Goal: Task Accomplishment & Management: Use online tool/utility

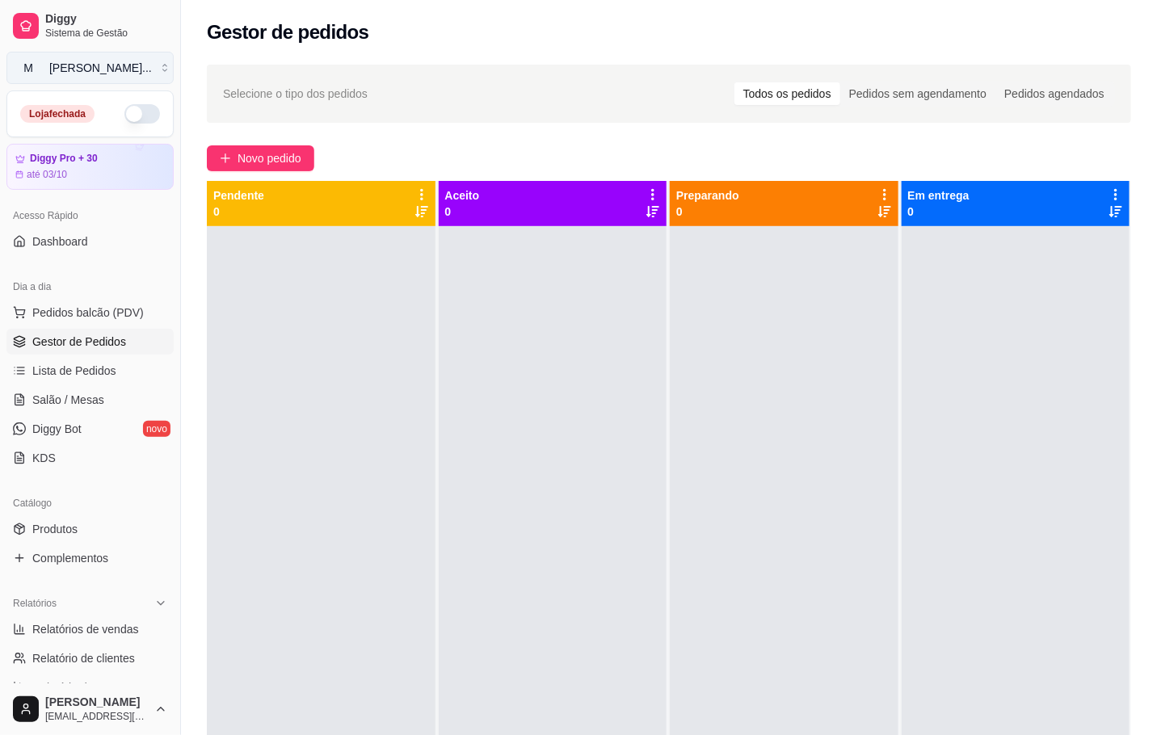
click at [141, 61] on button "M [PERSON_NAME] ..." at bounding box center [89, 68] width 167 height 32
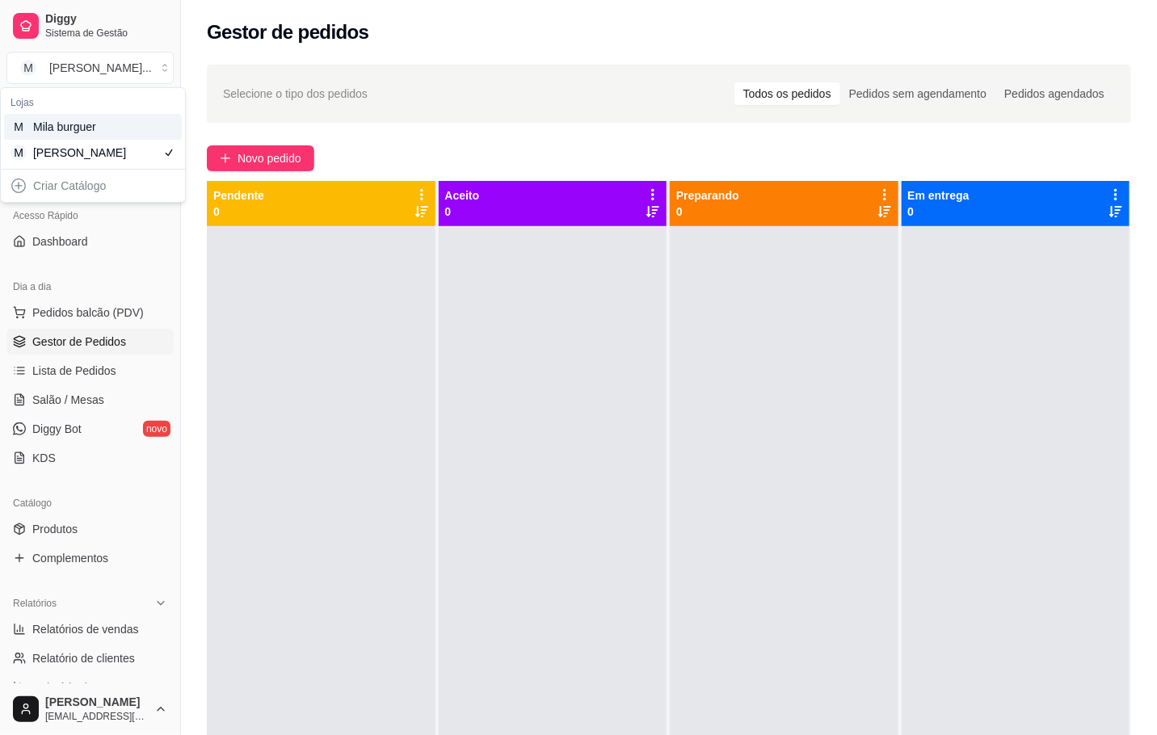
click at [49, 134] on div "Mila burguer" at bounding box center [69, 127] width 73 height 16
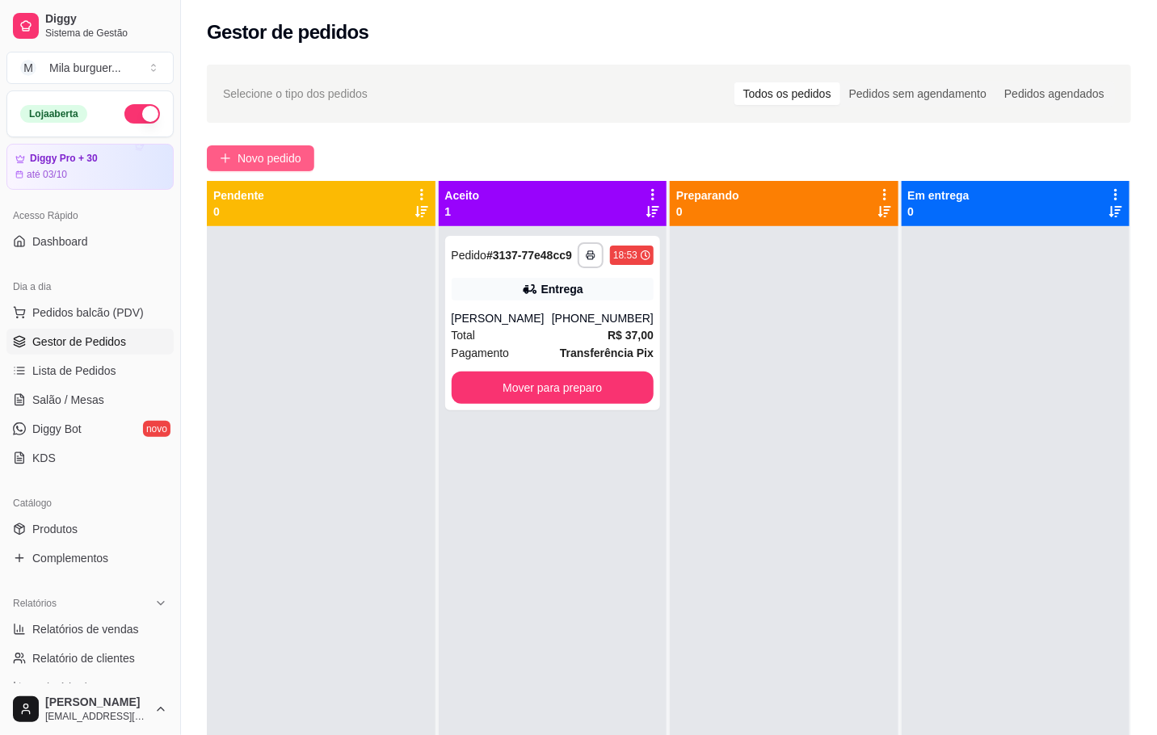
click at [267, 158] on span "Novo pedido" at bounding box center [269, 158] width 64 height 18
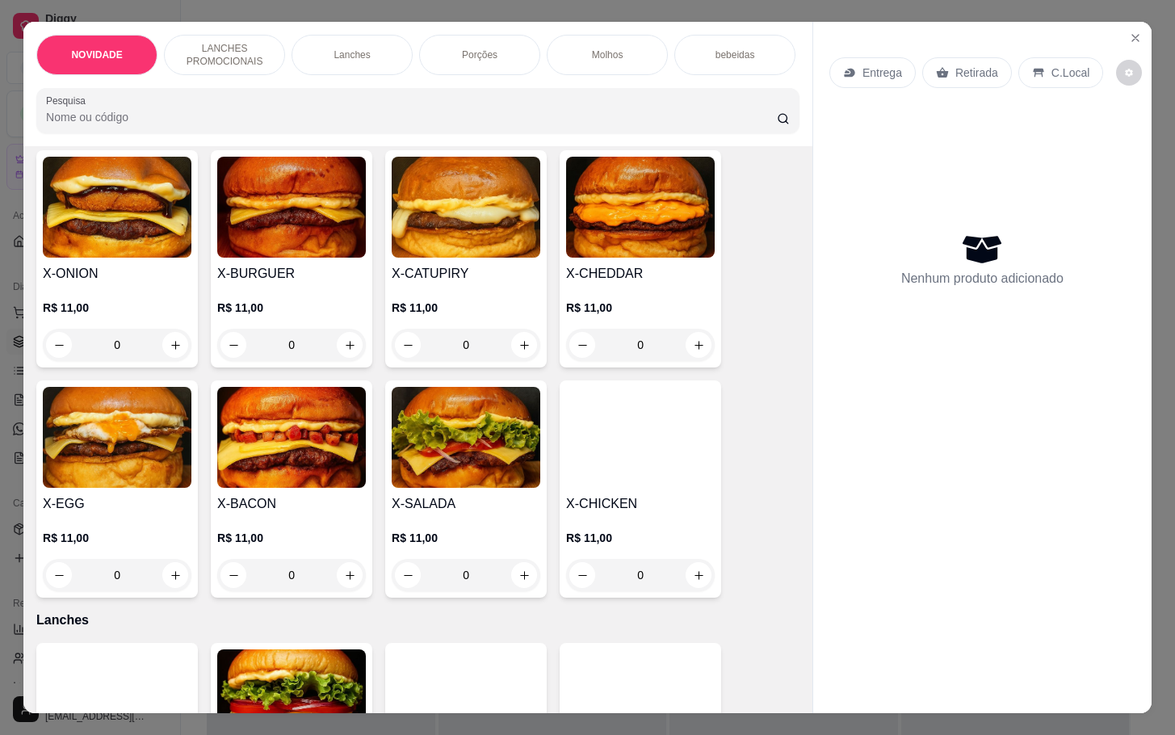
scroll to position [606, 0]
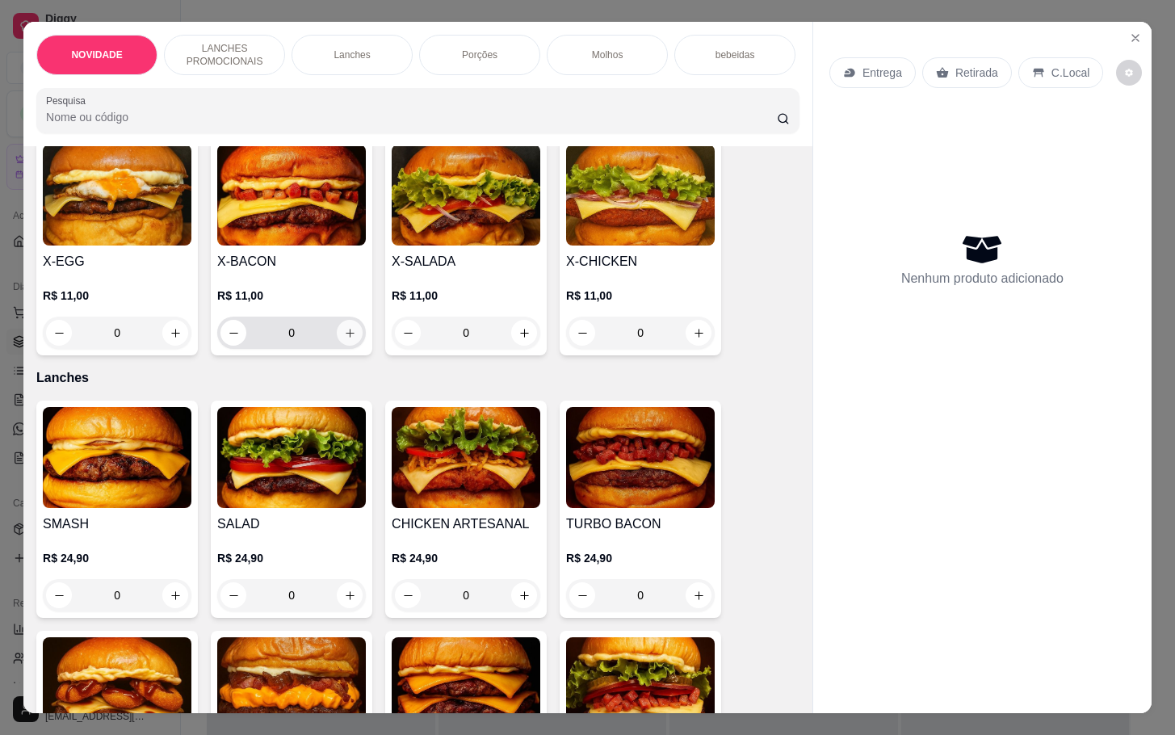
click at [344, 339] on icon "increase-product-quantity" at bounding box center [350, 333] width 12 height 12
type input "1"
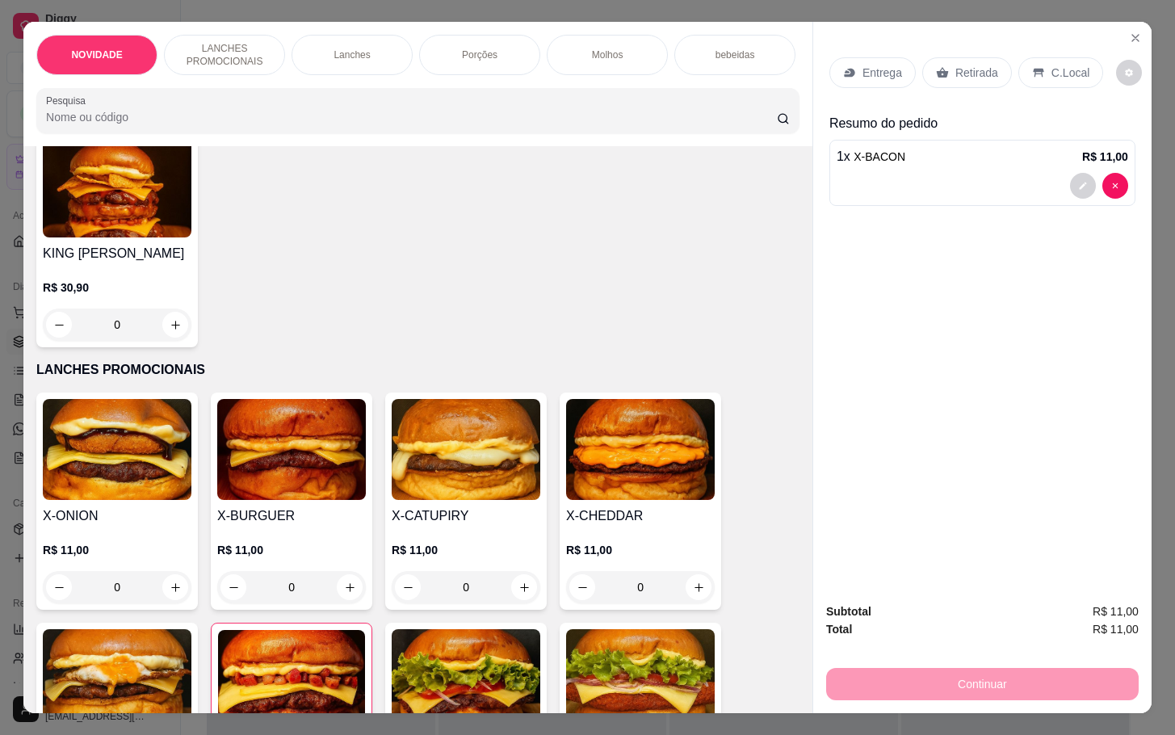
scroll to position [0, 0]
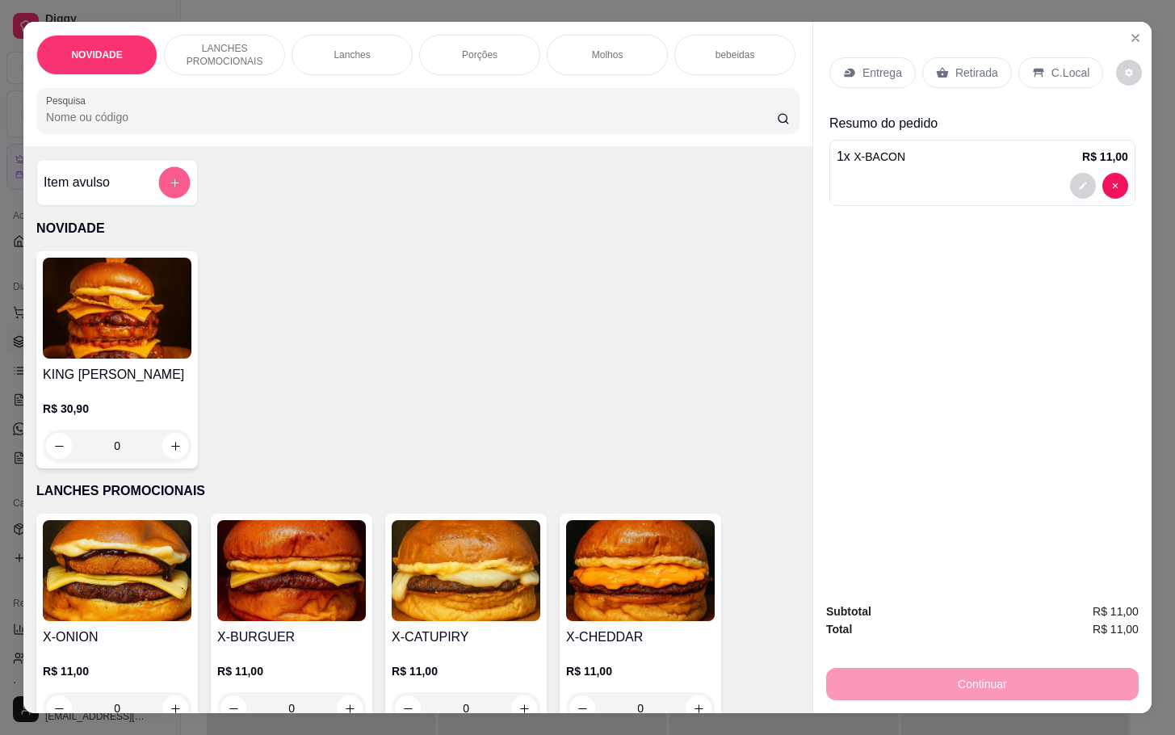
click at [169, 189] on icon "add-separate-item" at bounding box center [175, 183] width 12 height 12
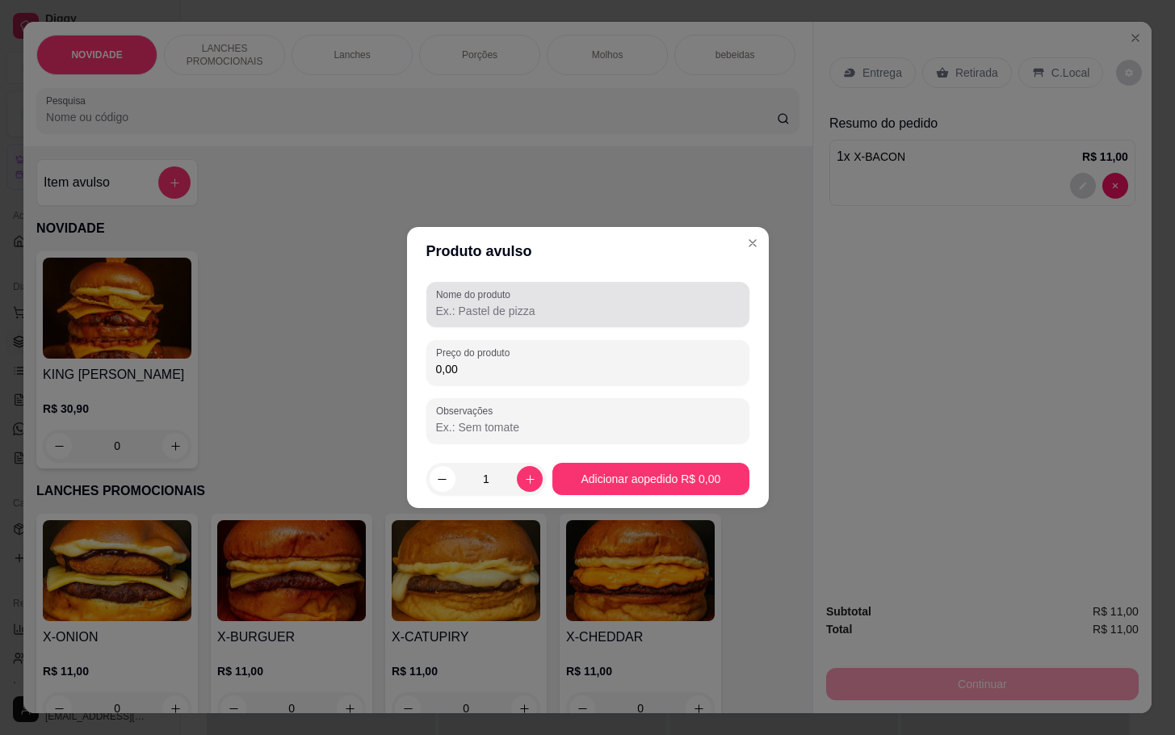
click at [594, 313] on input "Nome do produto" at bounding box center [588, 311] width 304 height 16
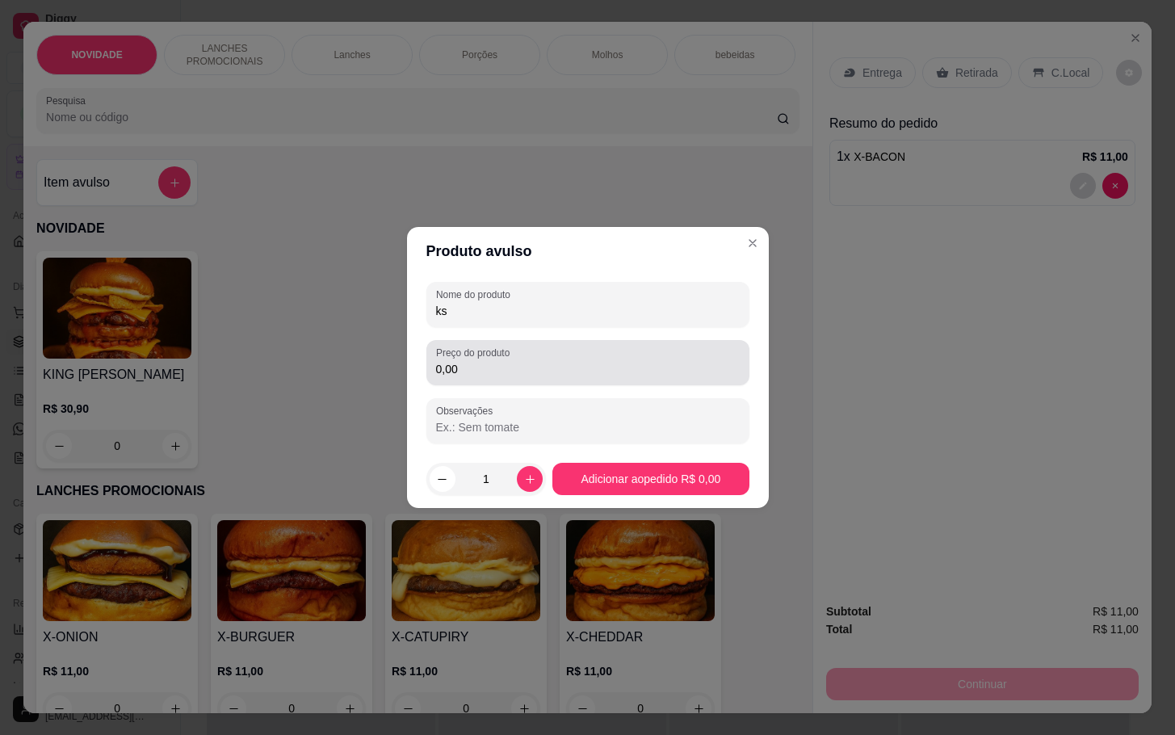
type input "ks"
click at [613, 380] on div "Preço do produto 0,00" at bounding box center [587, 362] width 323 height 45
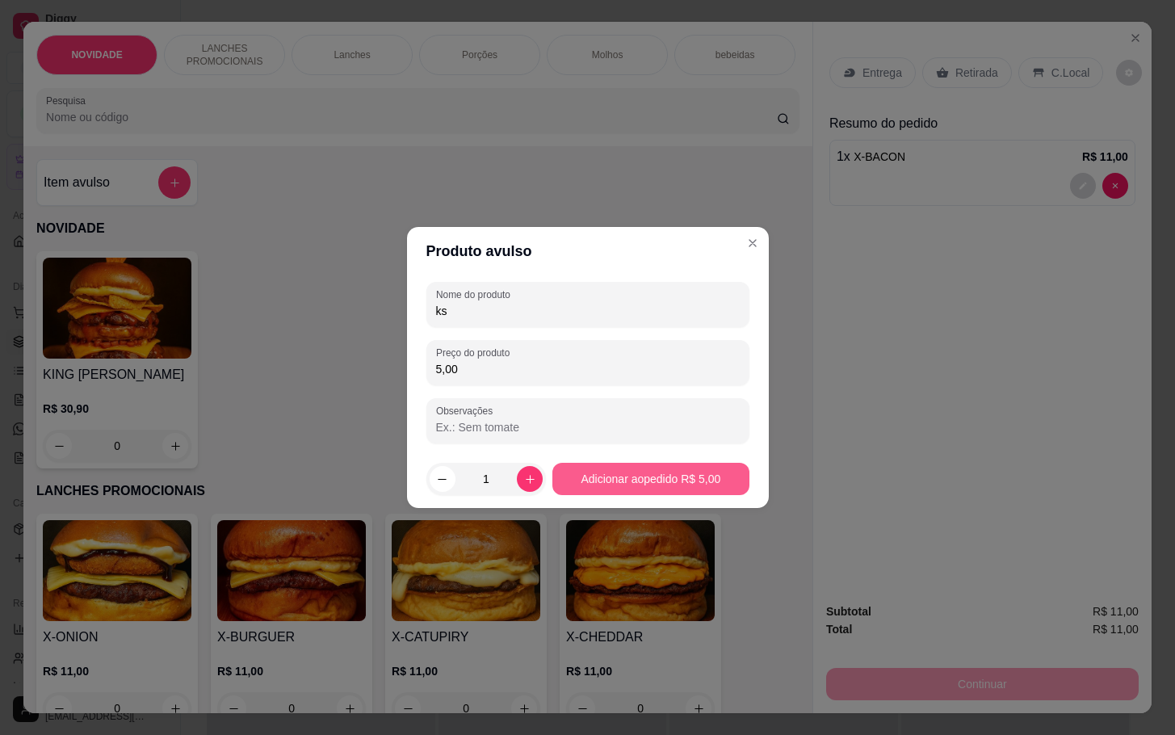
type input "5,00"
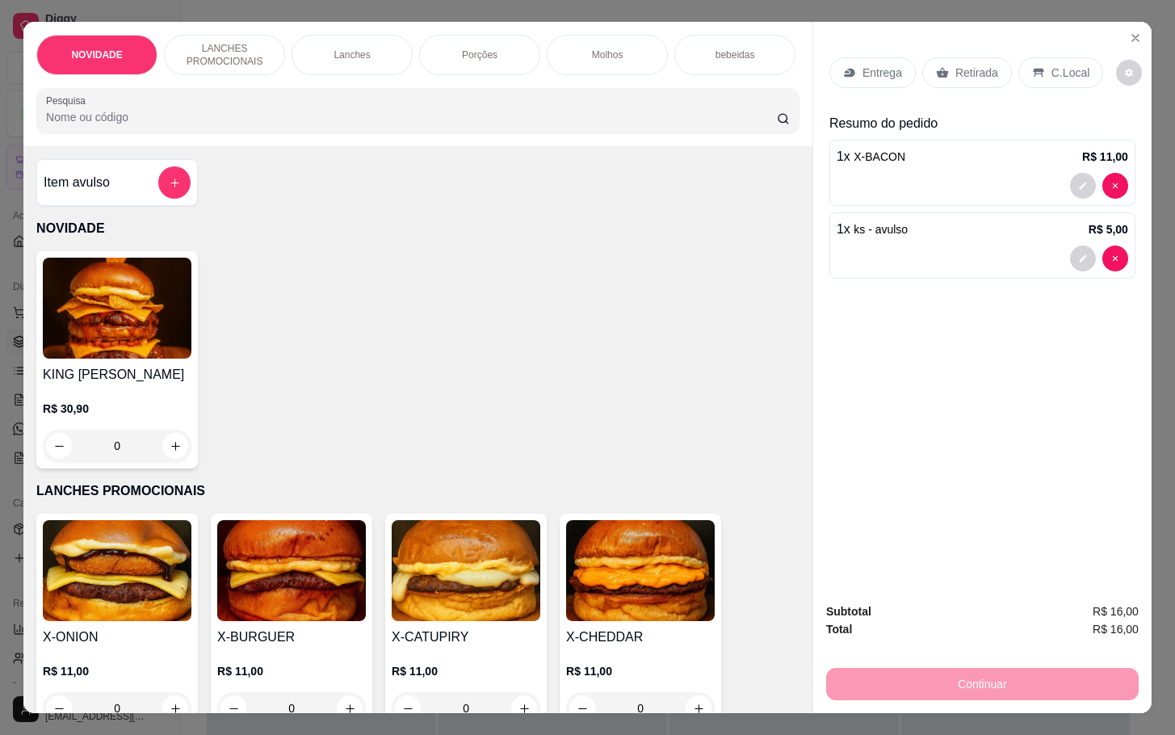
click at [964, 68] on p "Retirada" at bounding box center [977, 73] width 43 height 16
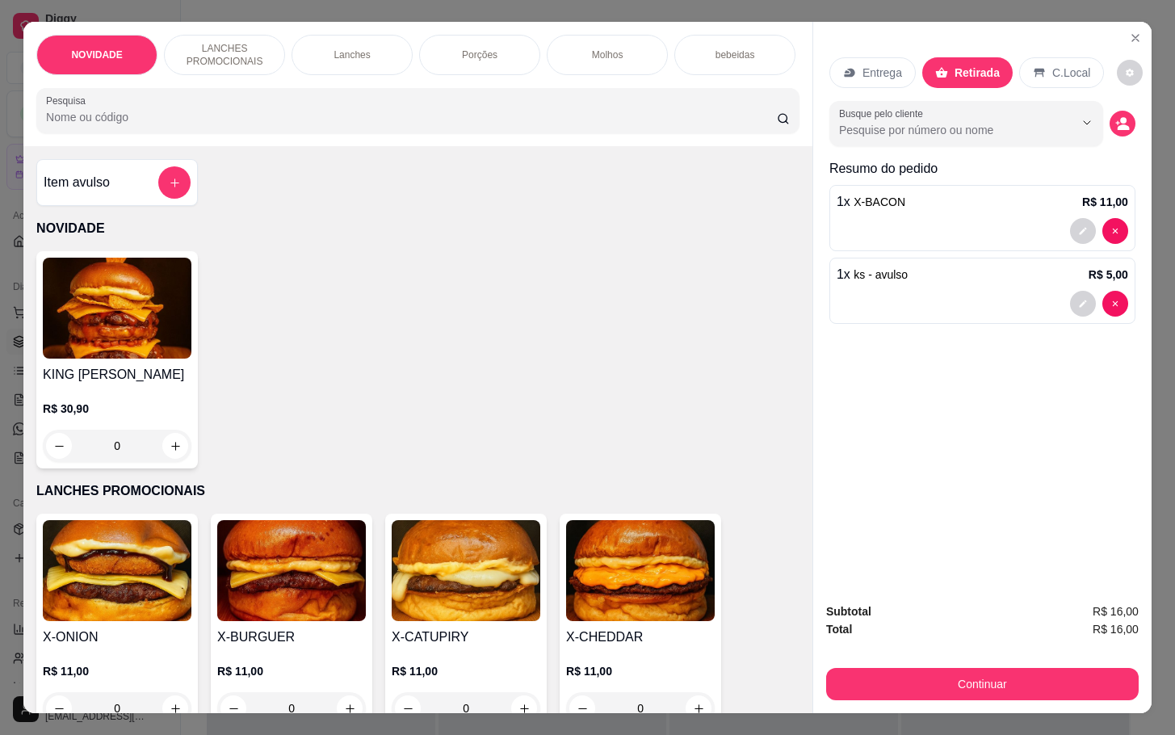
click at [1033, 431] on div "Entrega Retirada C.Local Busque pelo cliente Resumo do pedido 1 x X-BACON R$ 11…" at bounding box center [982, 305] width 338 height 567
click at [1052, 65] on p "C.Local" at bounding box center [1071, 73] width 38 height 16
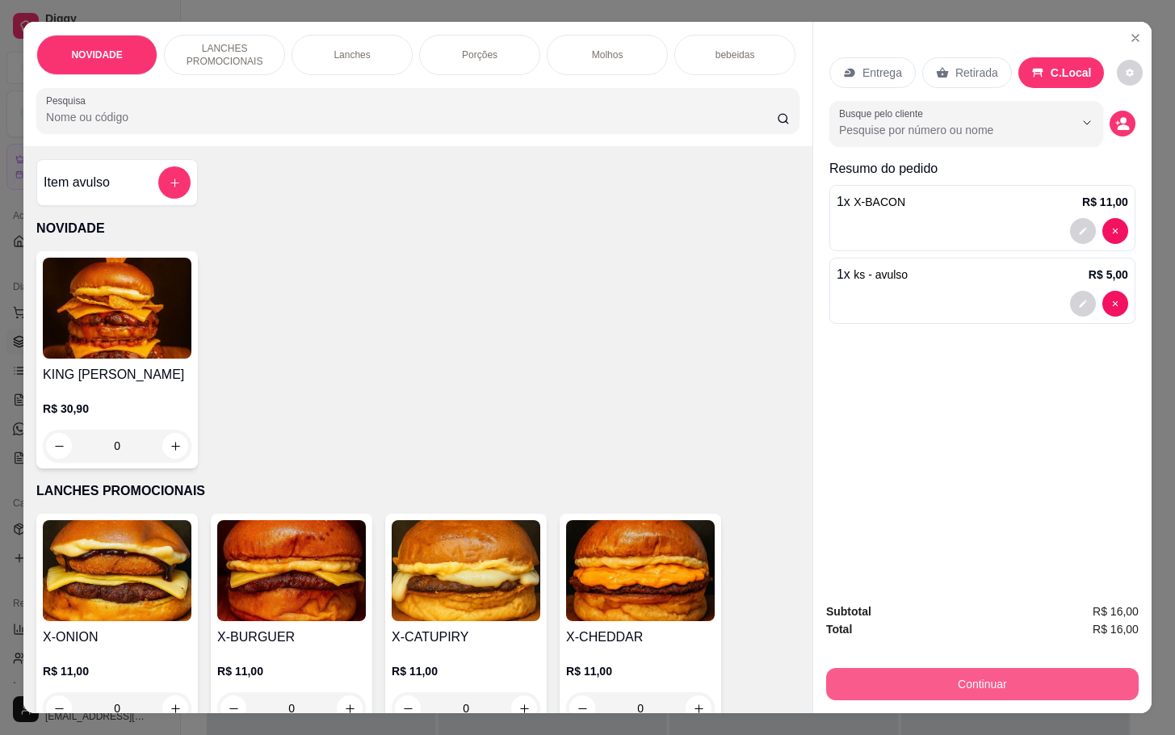
click at [1035, 686] on button "Continuar" at bounding box center [982, 684] width 313 height 32
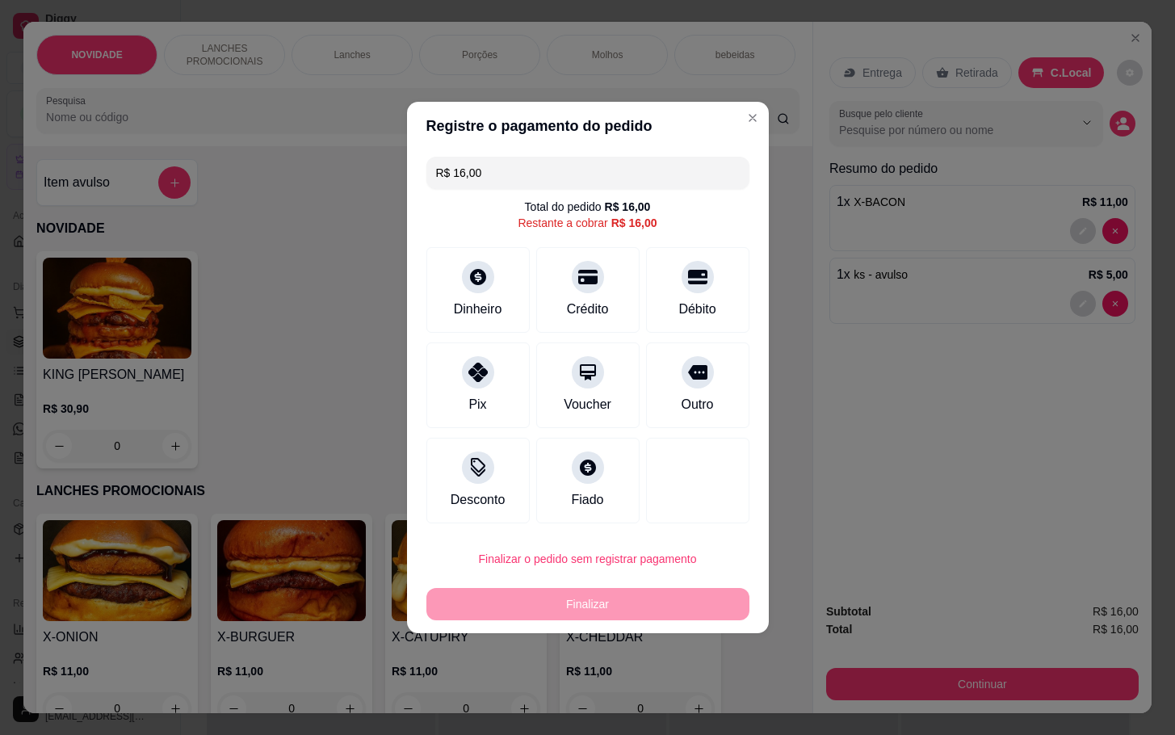
click at [674, 434] on div "R$ 16,00 Total do pedido R$ 16,00 Restante a cobrar R$ 16,00 Dinheiro Crédito D…" at bounding box center [588, 340] width 362 height 380
click at [722, 393] on div "Outro" at bounding box center [698, 382] width 114 height 95
type input "R$ 0,00"
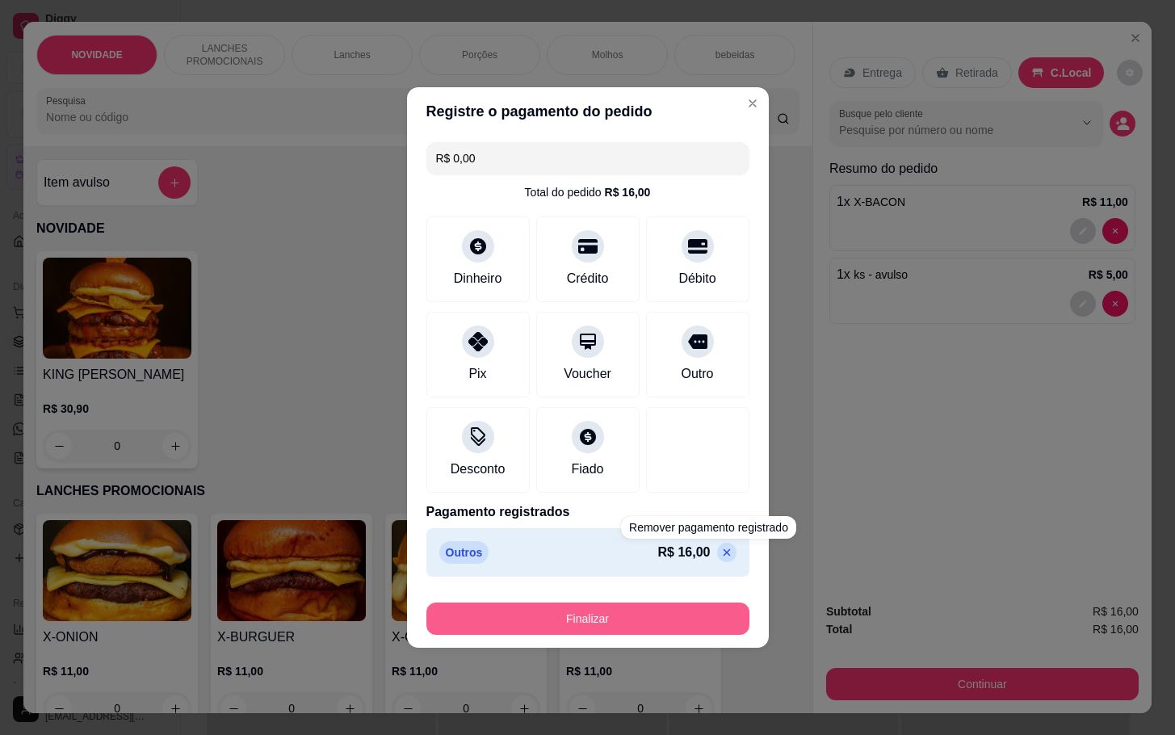
click at [691, 613] on button "Finalizar" at bounding box center [587, 619] width 323 height 32
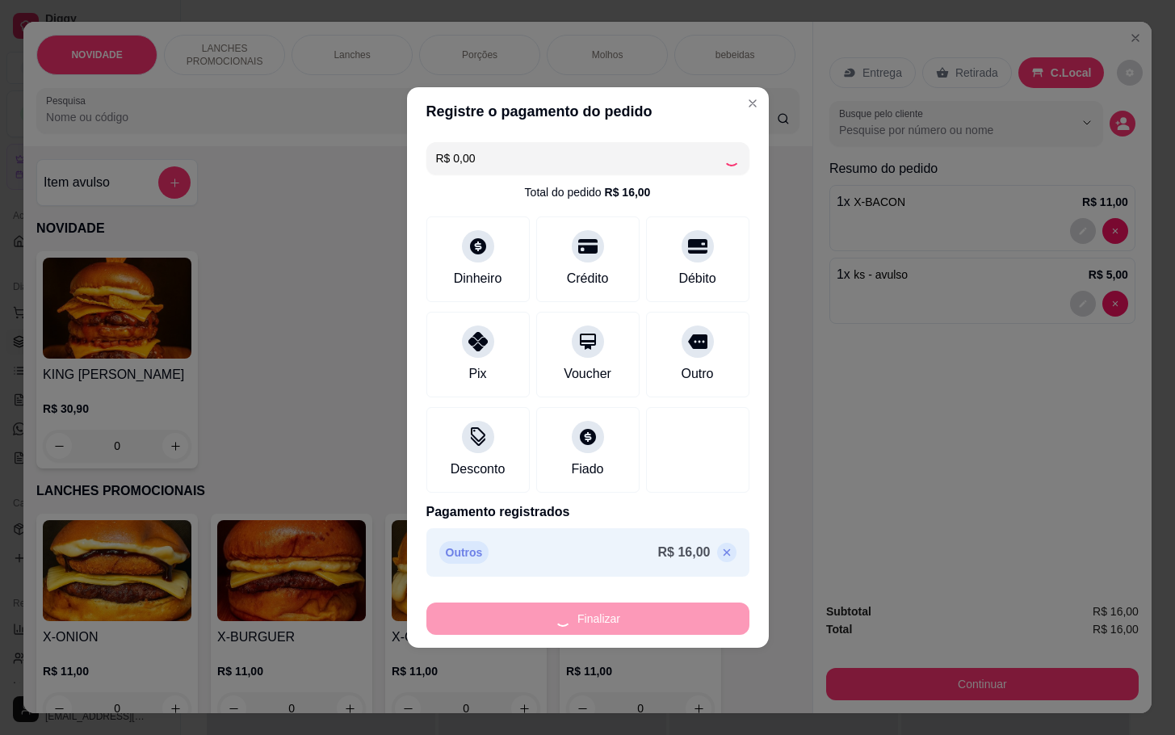
type input "0"
type input "-R$ 16,00"
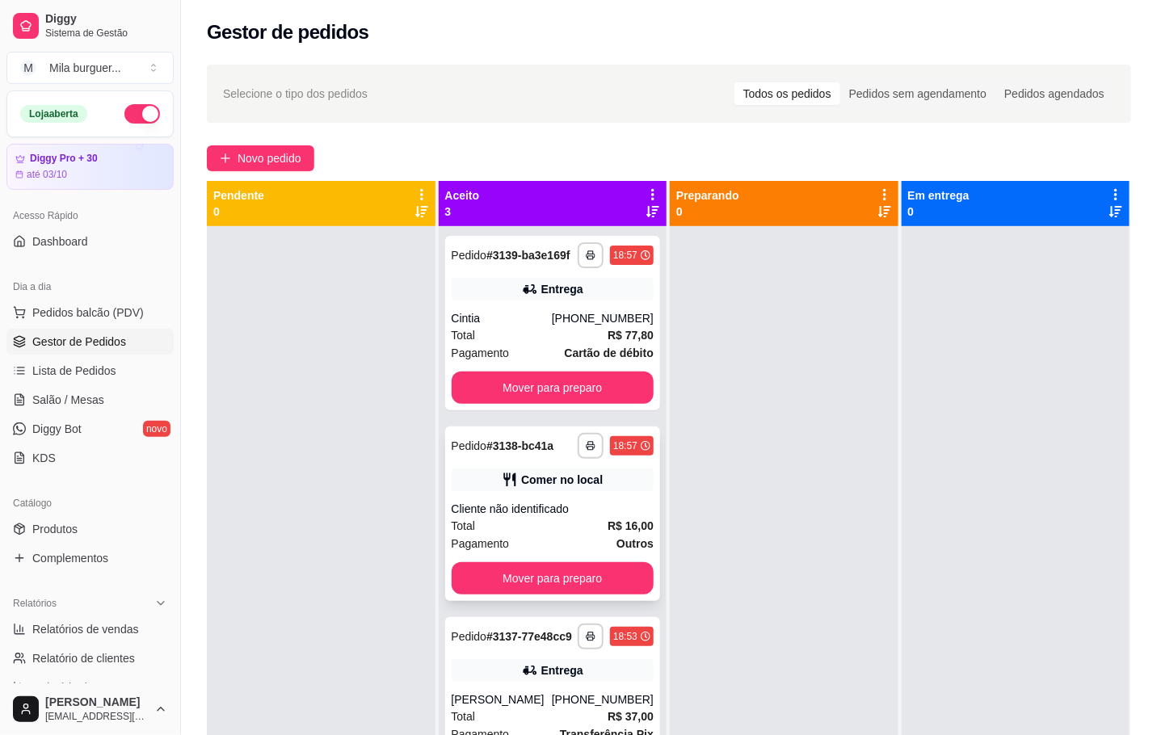
click at [560, 492] on div "**********" at bounding box center [553, 513] width 216 height 174
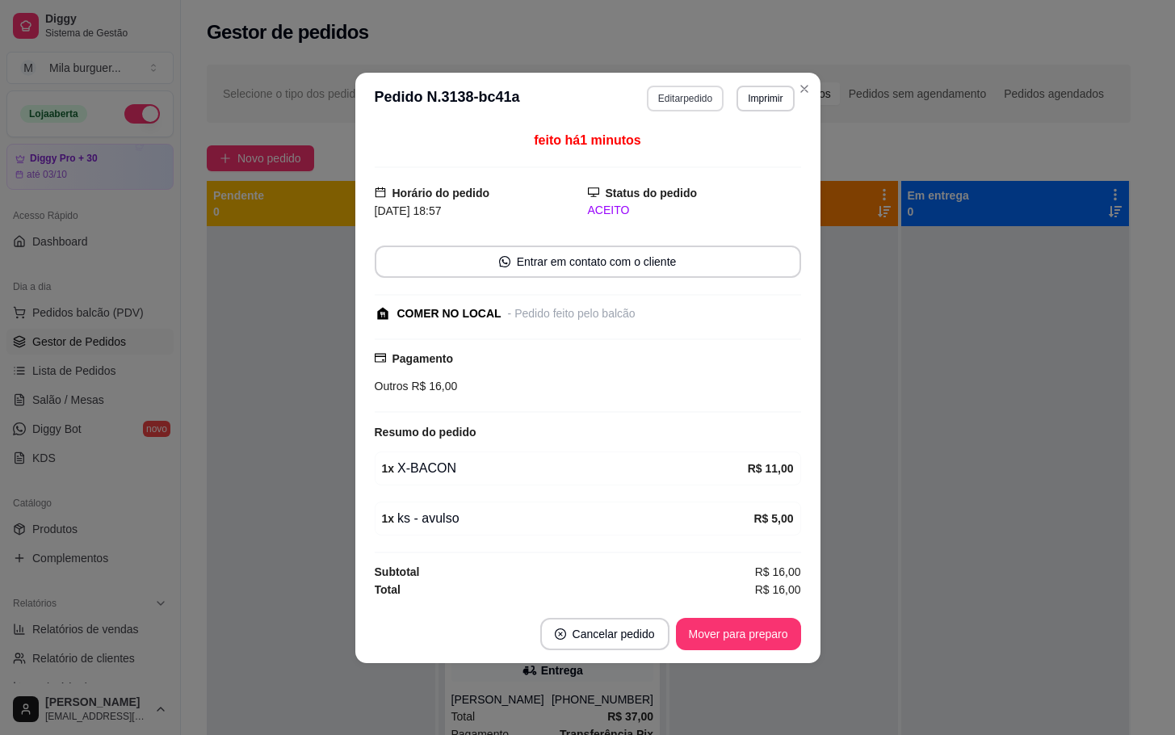
click at [704, 97] on button "Editar pedido" at bounding box center [685, 99] width 77 height 26
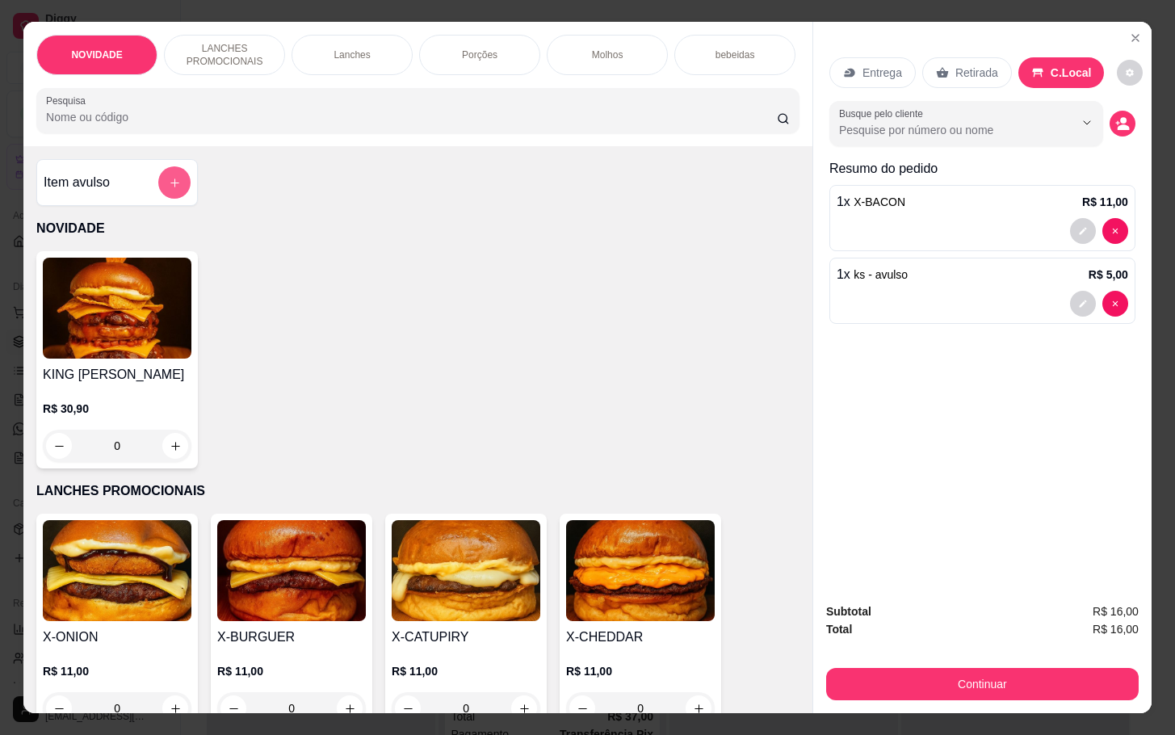
click at [169, 189] on icon "add-separate-item" at bounding box center [175, 183] width 12 height 12
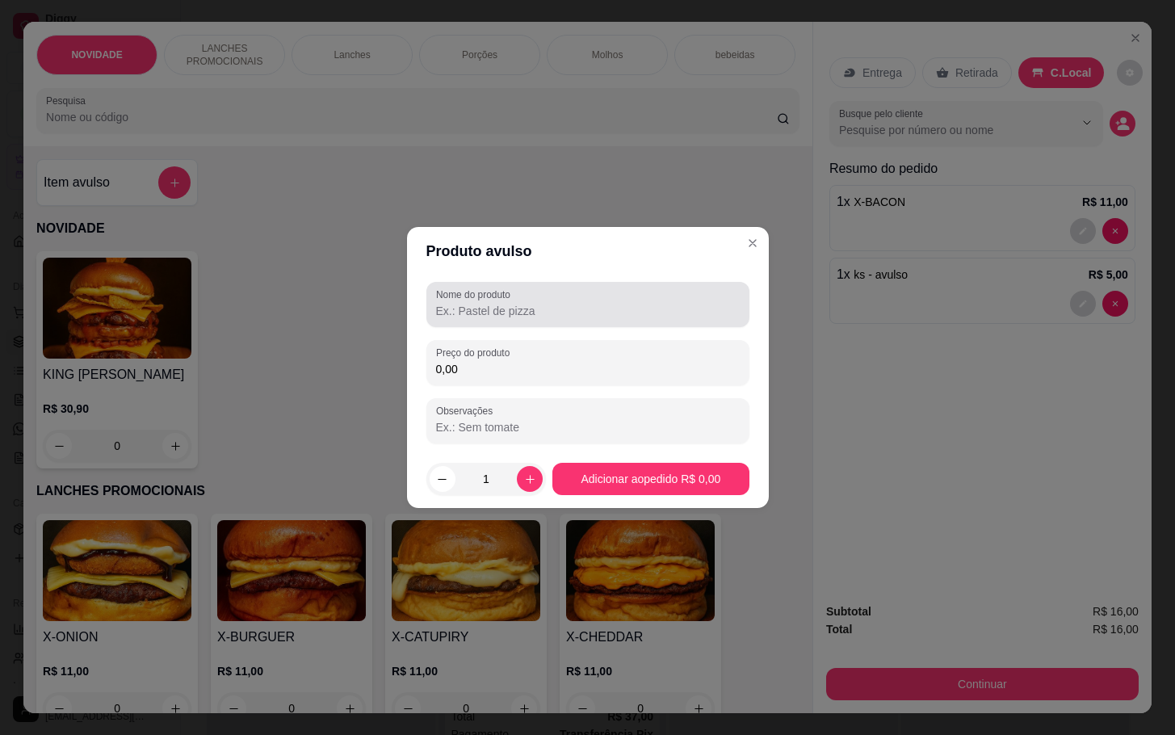
click at [502, 298] on label "Nome do produto" at bounding box center [476, 295] width 80 height 14
click at [502, 303] on input "Nome do produto" at bounding box center [588, 311] width 304 height 16
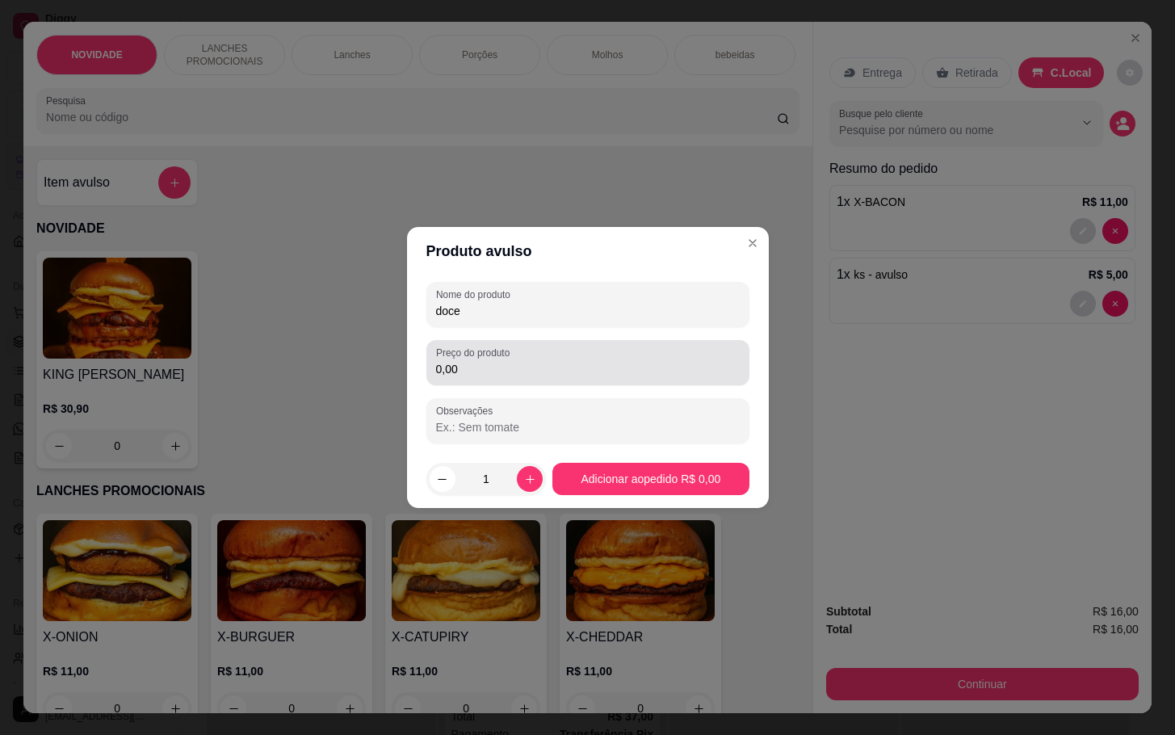
type input "doce"
click at [468, 367] on input "0,00" at bounding box center [588, 369] width 304 height 16
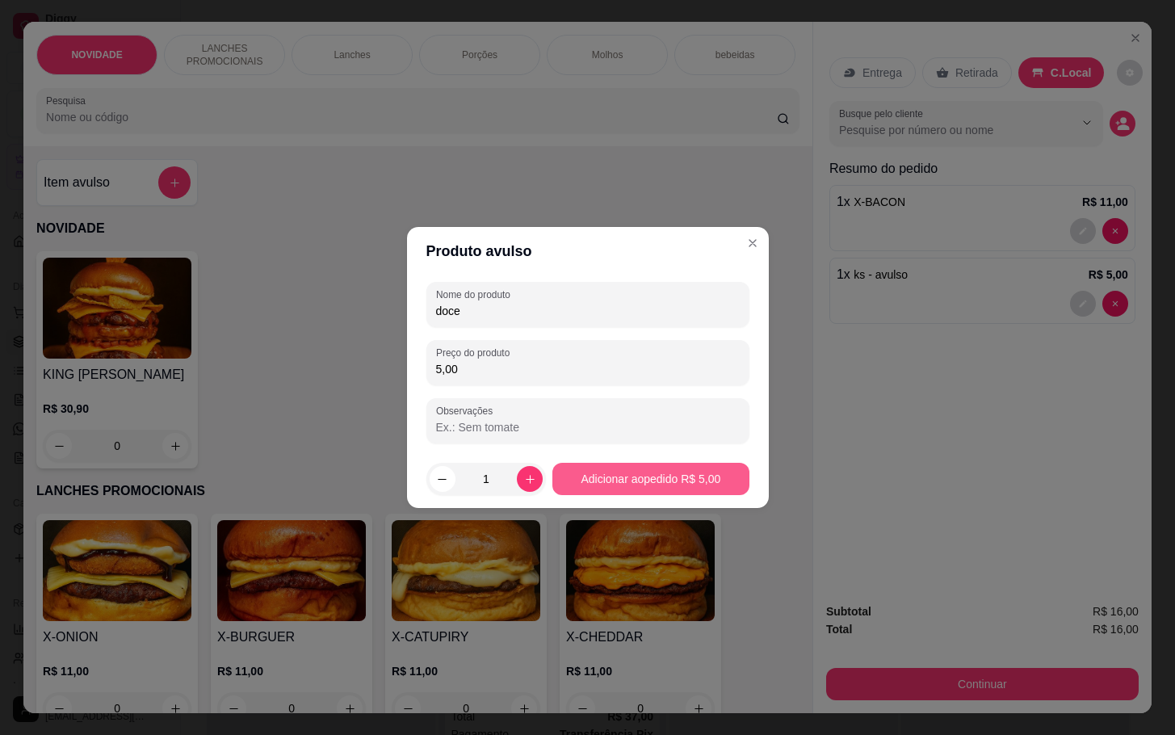
type input "5,00"
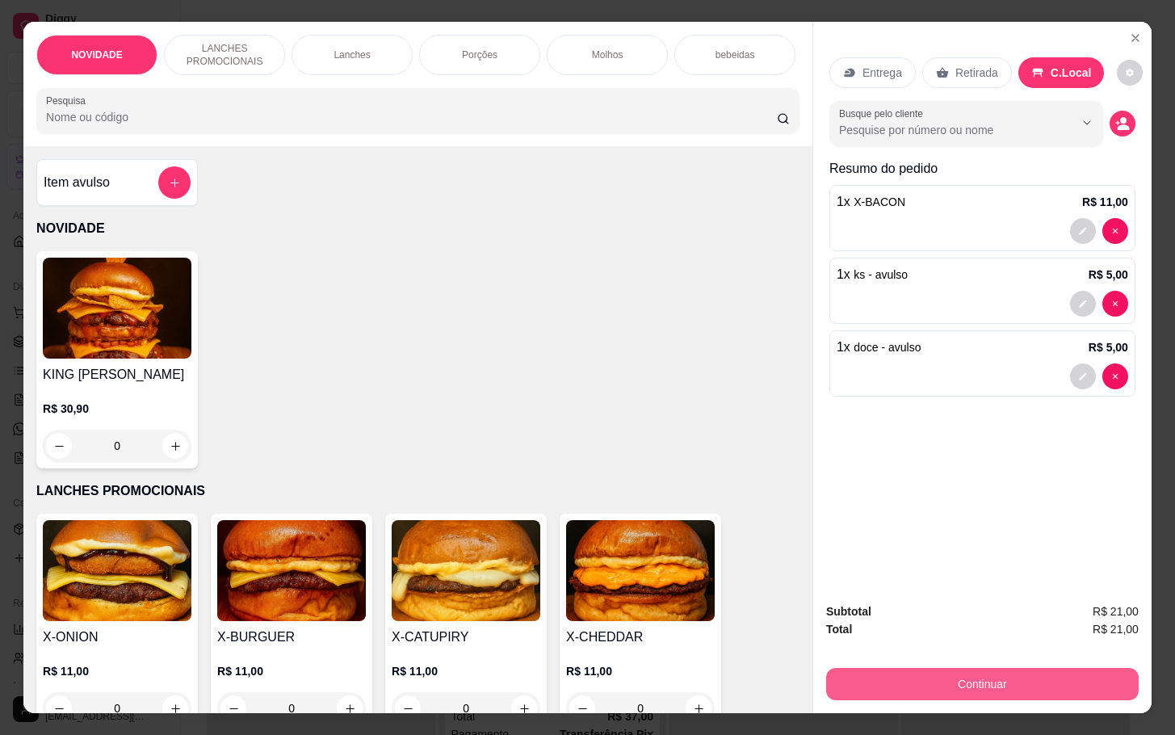
click at [880, 688] on button "Continuar" at bounding box center [982, 684] width 313 height 32
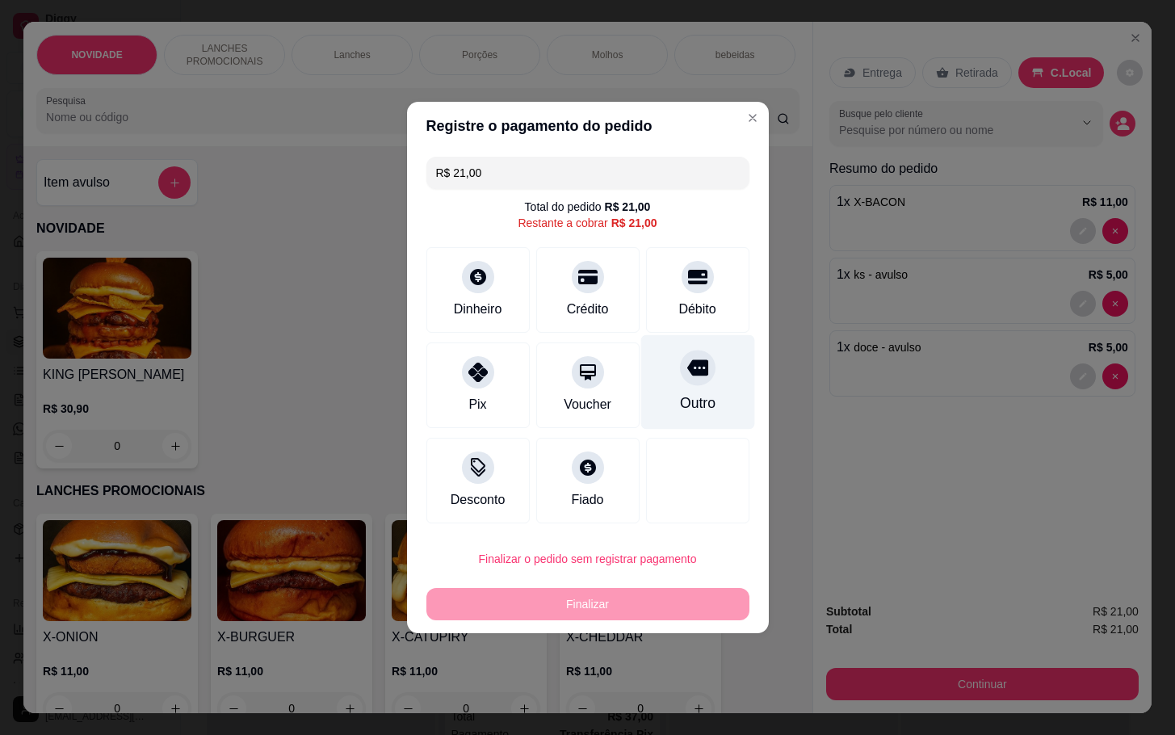
click at [689, 378] on icon at bounding box center [697, 367] width 21 height 21
type input "R$ 0,00"
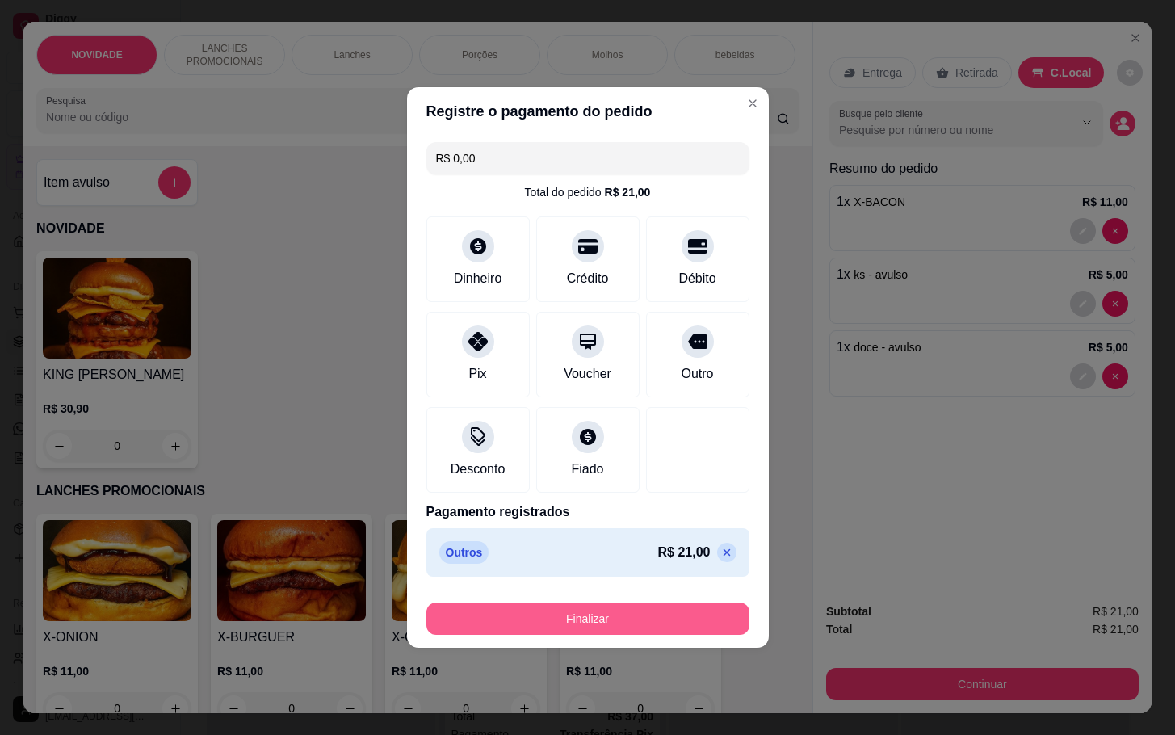
click at [636, 607] on button "Finalizar" at bounding box center [587, 619] width 323 height 32
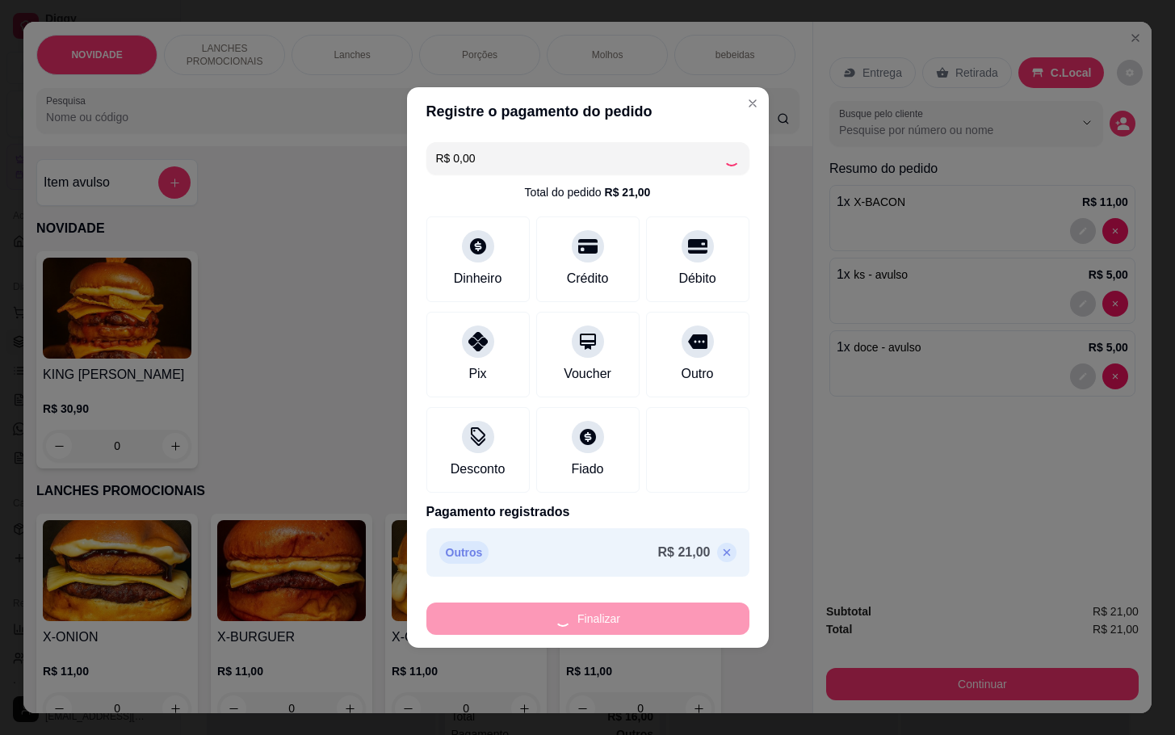
type input "0"
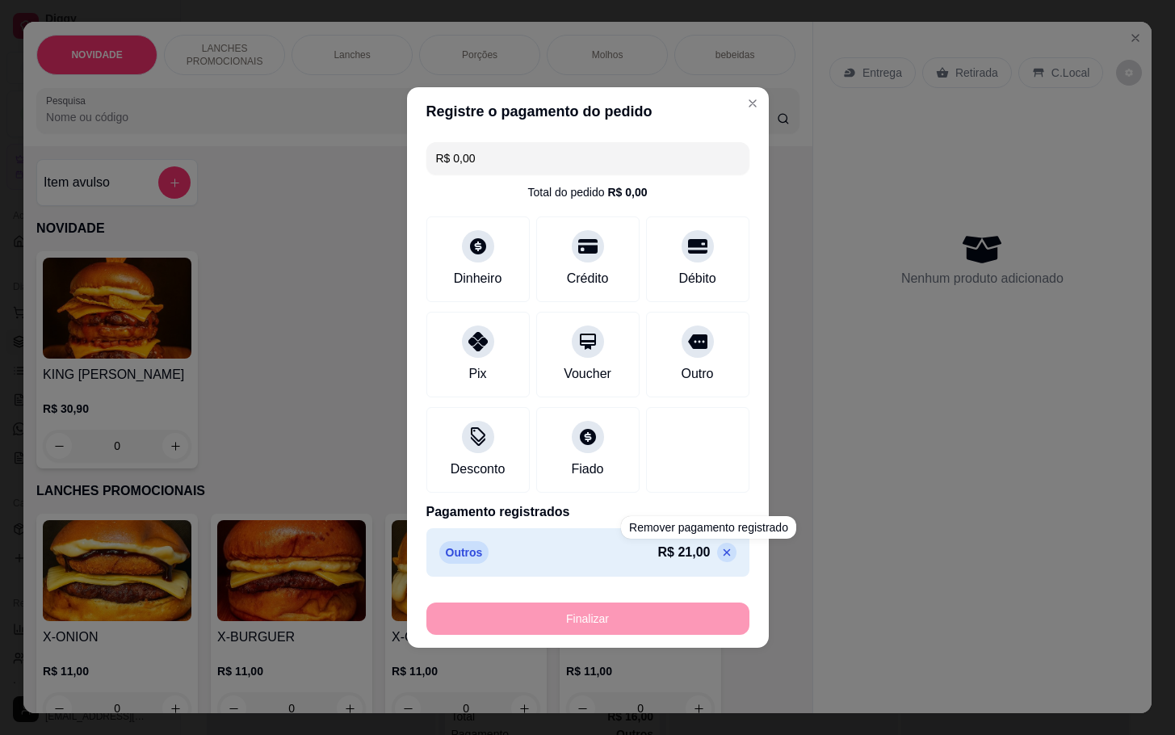
type input "-R$ 21,00"
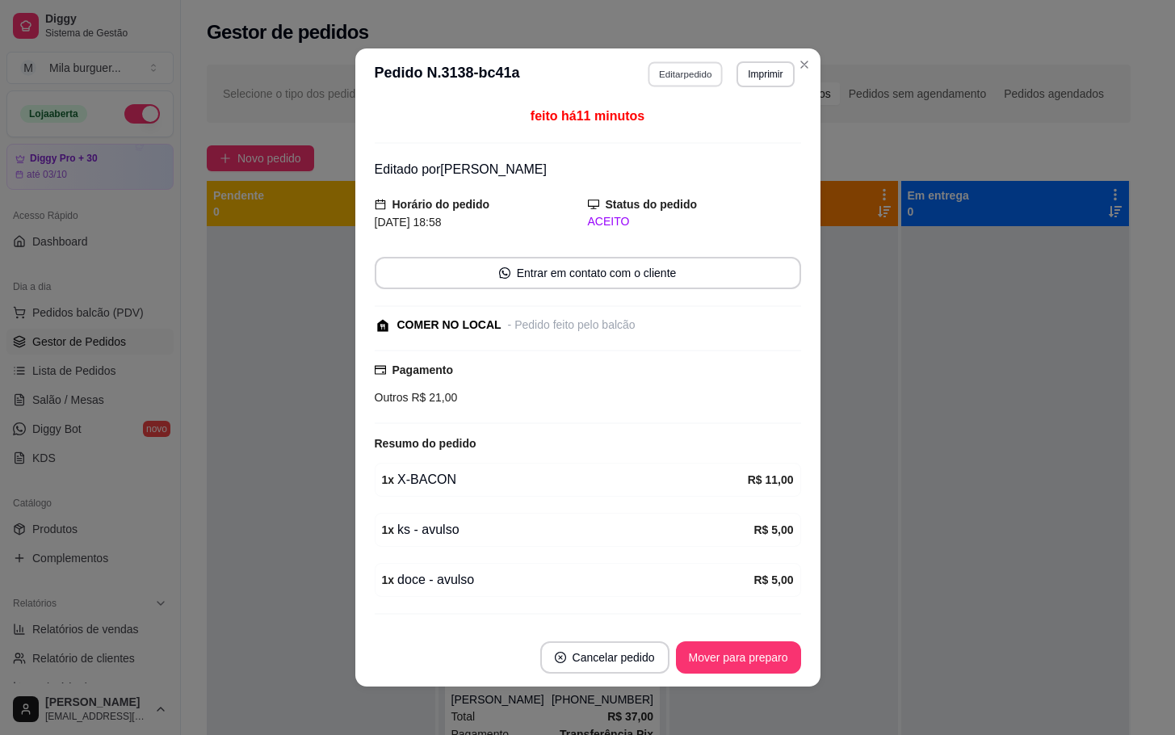
click at [652, 83] on button "Editar pedido" at bounding box center [685, 73] width 75 height 25
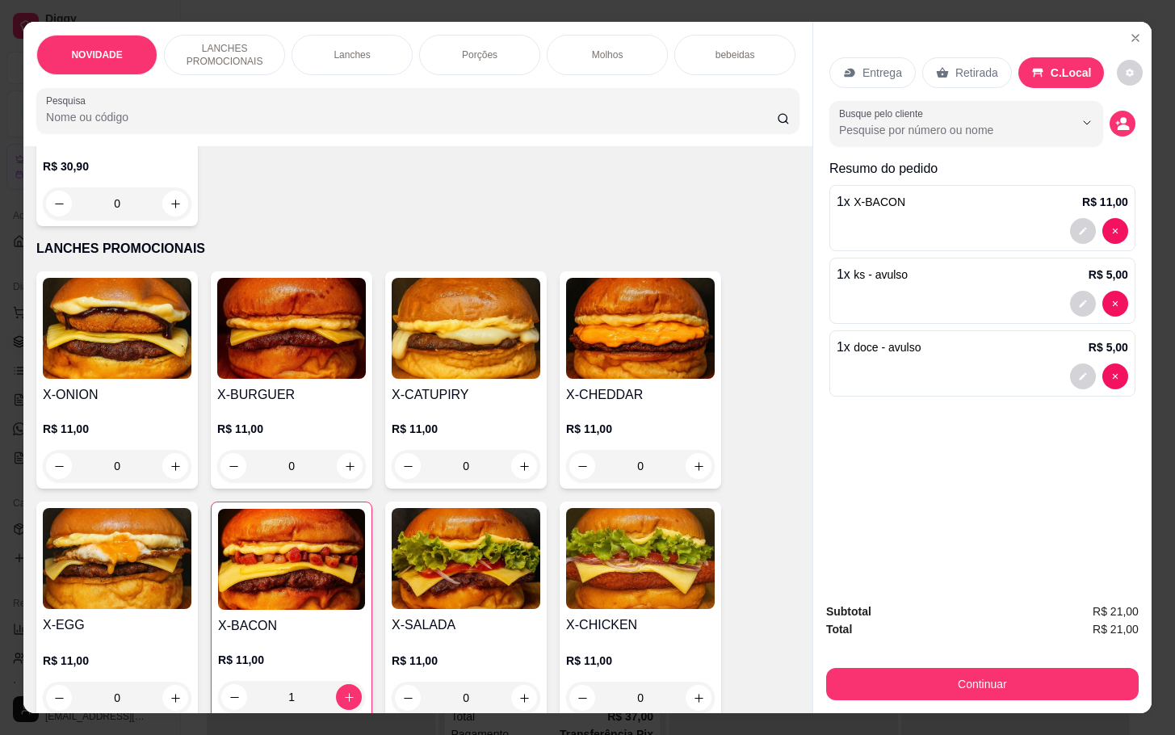
scroll to position [363, 0]
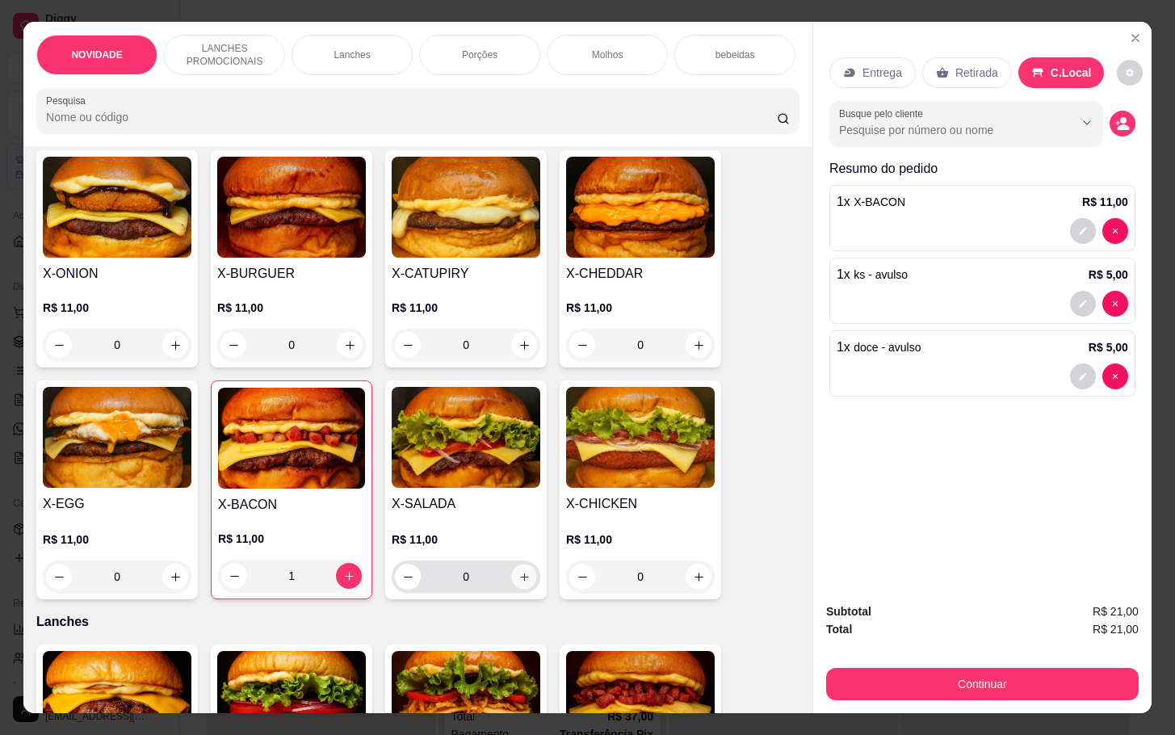
click at [519, 583] on icon "increase-product-quantity" at bounding box center [525, 577] width 12 height 12
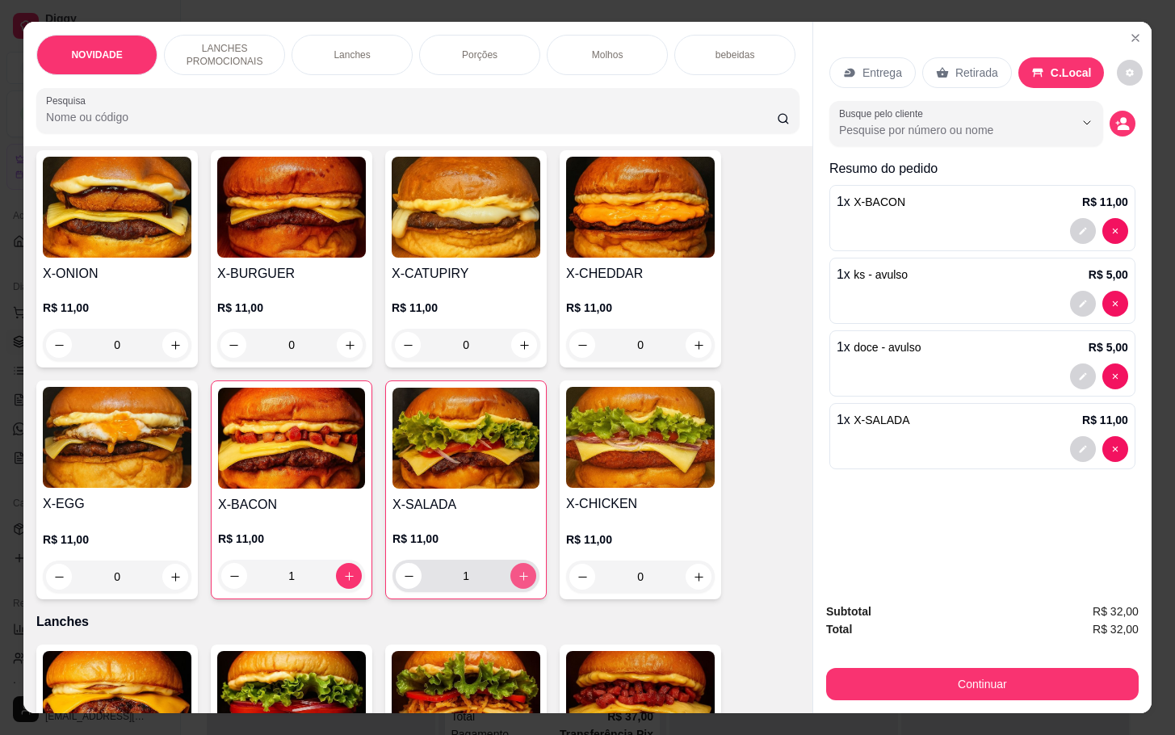
click at [518, 582] on icon "increase-product-quantity" at bounding box center [524, 576] width 12 height 12
type input "2"
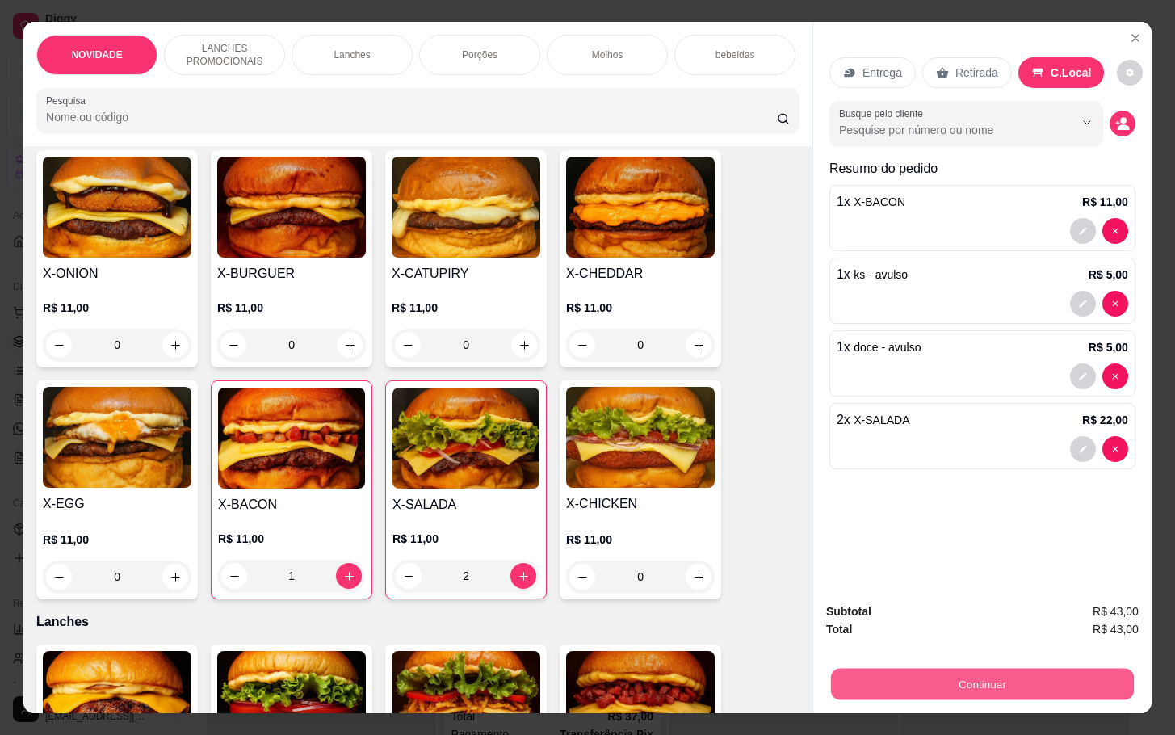
click at [1010, 677] on button "Continuar" at bounding box center [982, 684] width 303 height 32
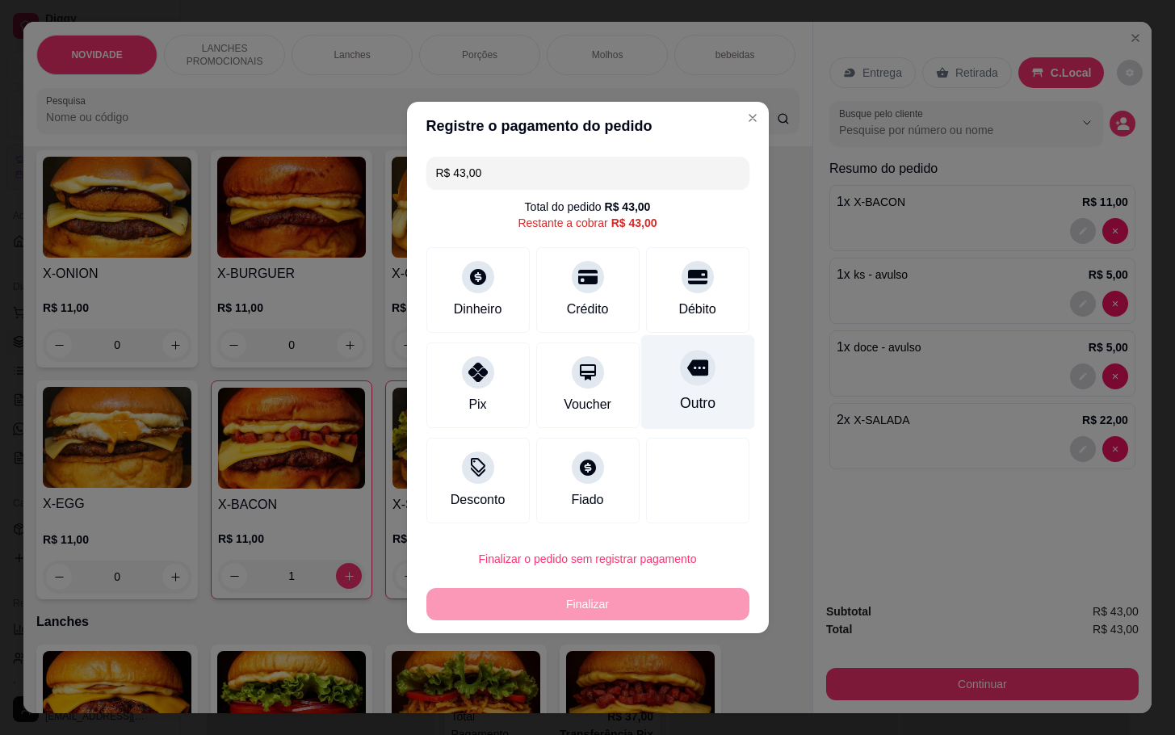
click at [706, 402] on div "Outro" at bounding box center [698, 382] width 114 height 95
type input "R$ 0,00"
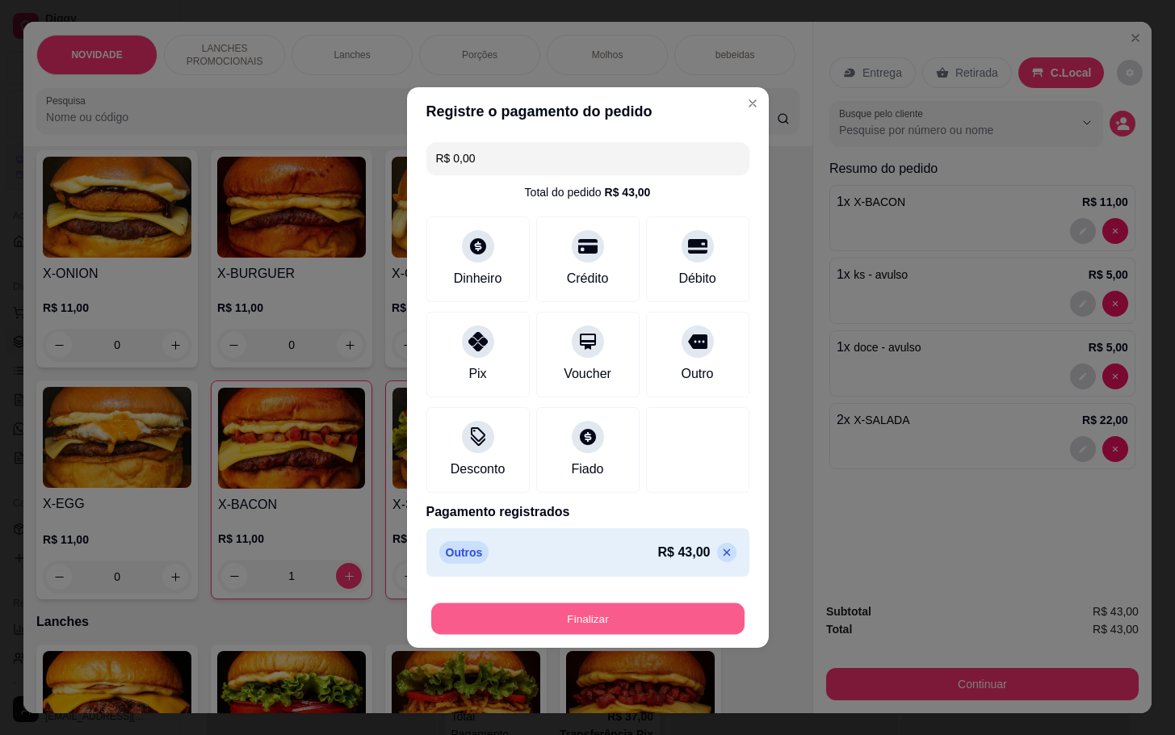
click at [660, 619] on button "Finalizar" at bounding box center [587, 619] width 313 height 32
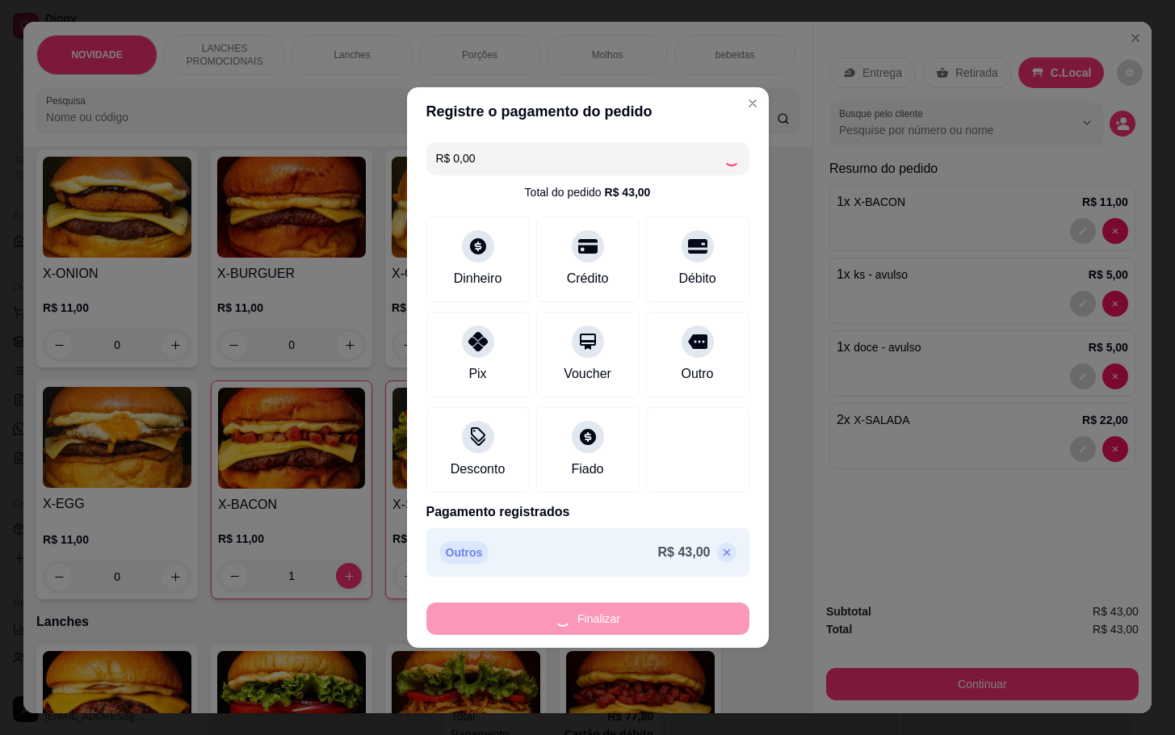
type input "0"
type input "-R$ 43,00"
